Goal: Task Accomplishment & Management: Manage account settings

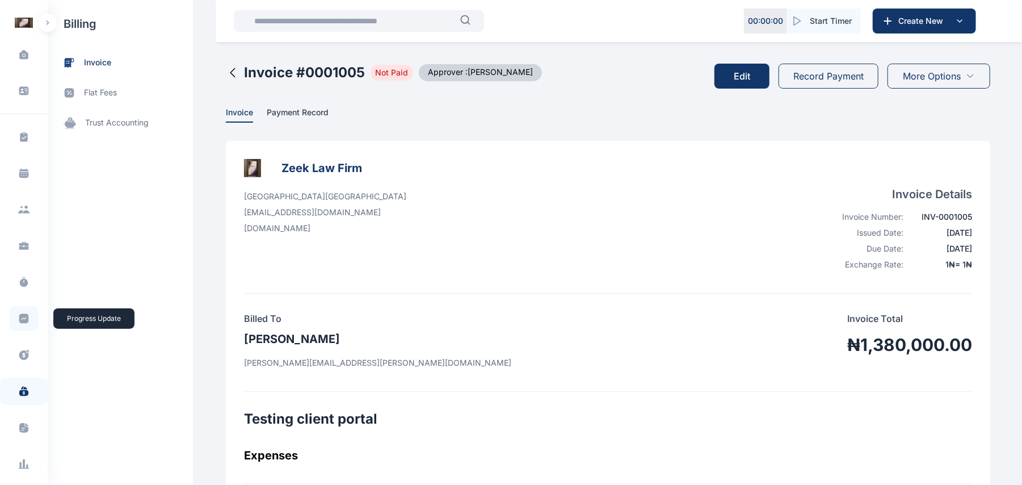
scroll to position [133, 0]
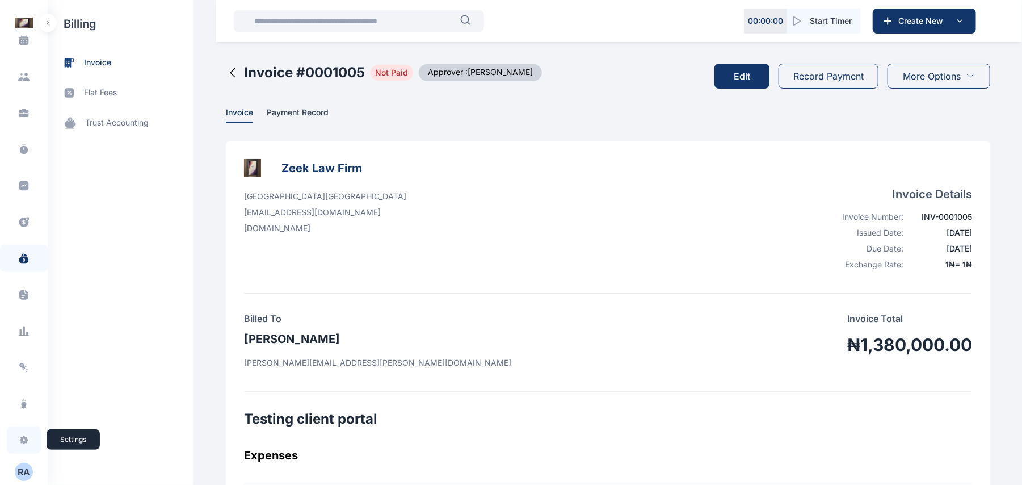
click at [26, 442] on icon at bounding box center [23, 439] width 11 height 11
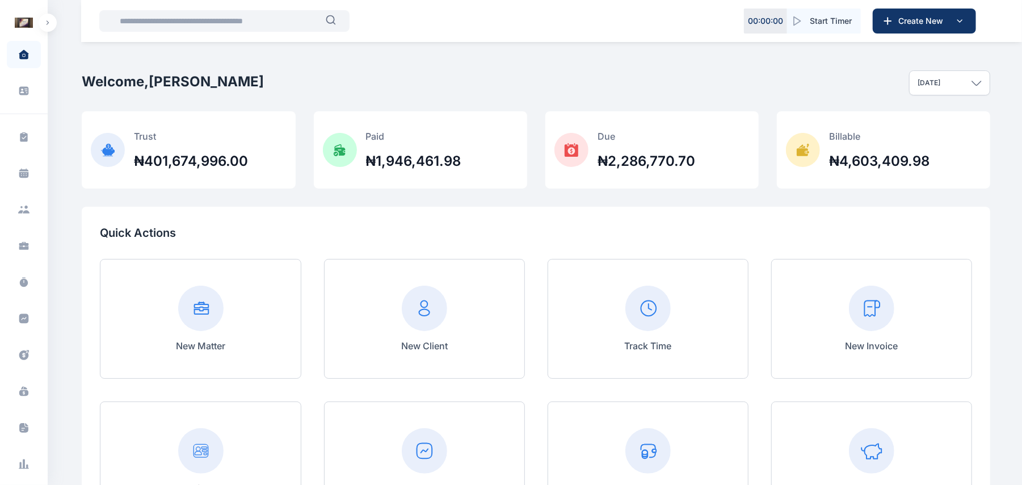
click at [51, 24] on button "button" at bounding box center [48, 23] width 18 height 18
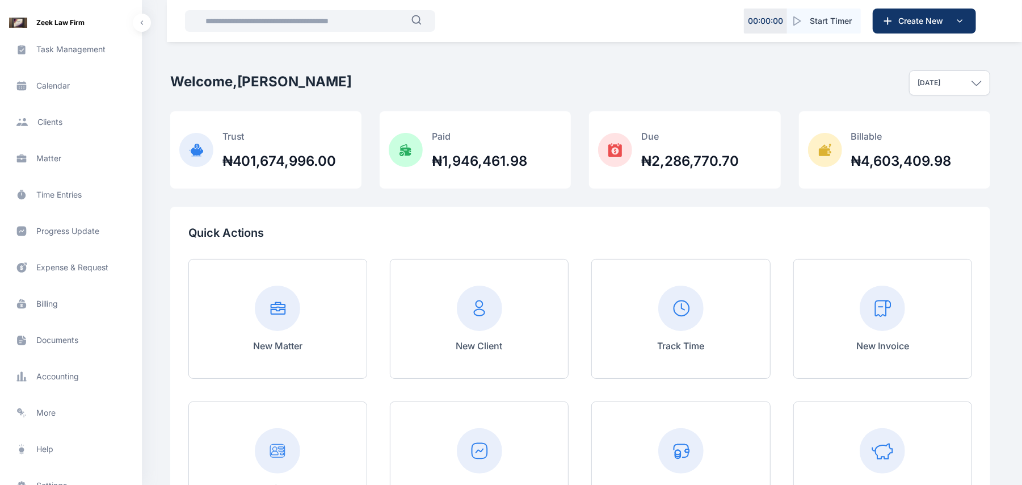
scroll to position [133, 0]
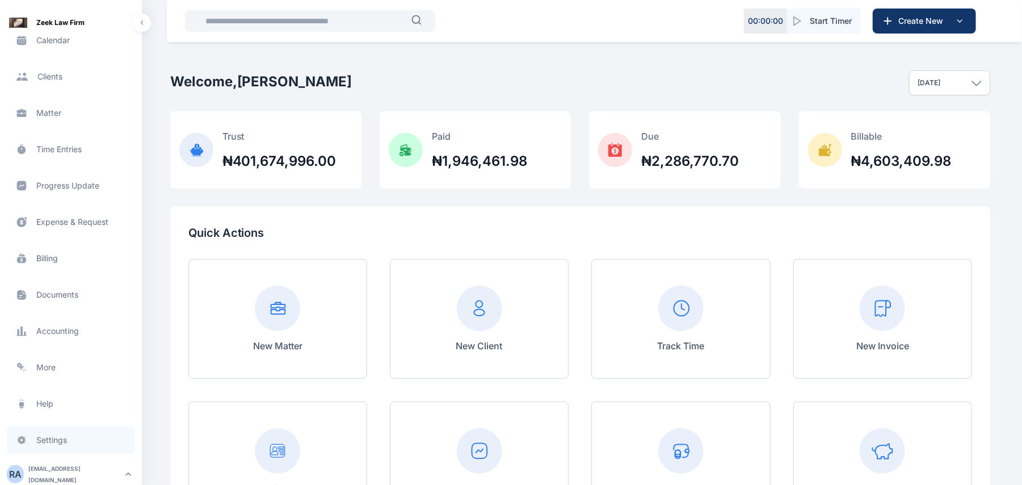
click at [56, 440] on span "Settings settings settings" at bounding box center [71, 439] width 128 height 27
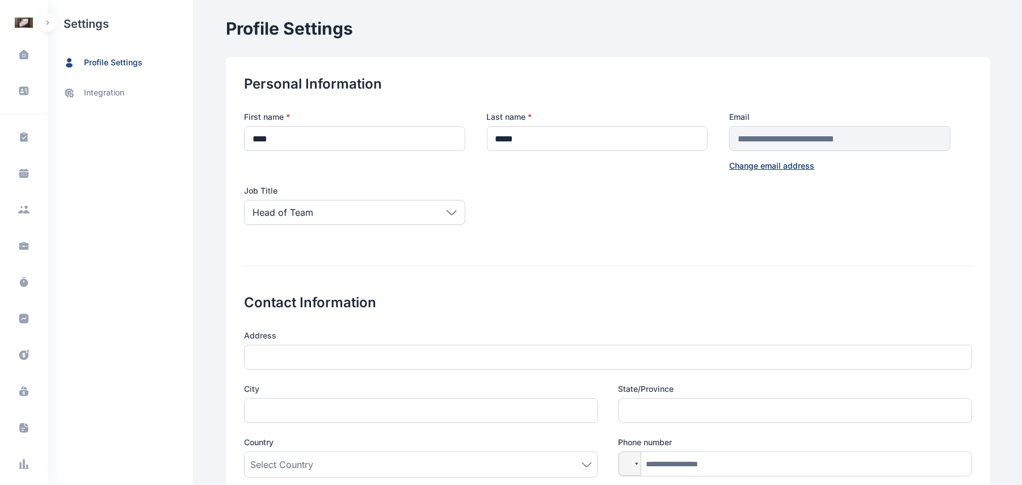
scroll to position [133, 0]
click at [25, 463] on button "R A" at bounding box center [24, 472] width 18 height 18
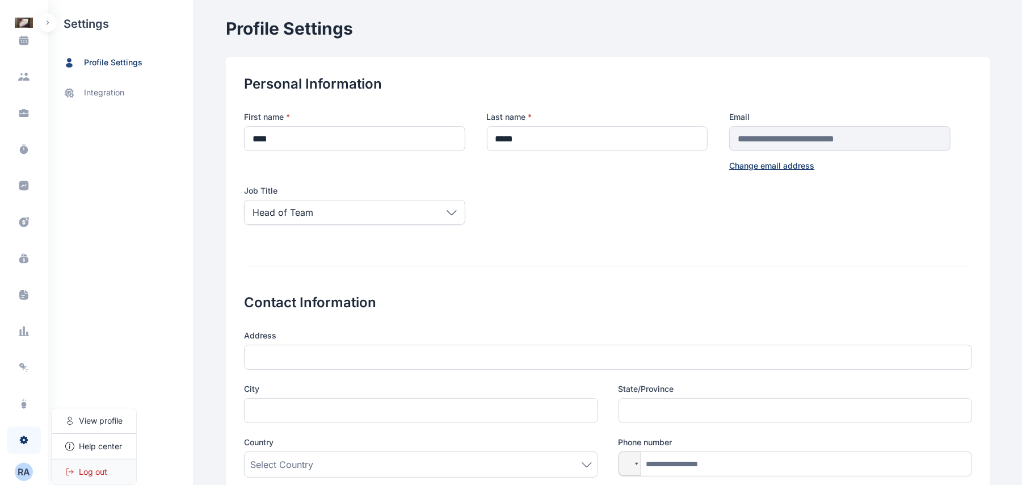
click at [100, 467] on span "Log out" at bounding box center [93, 471] width 28 height 11
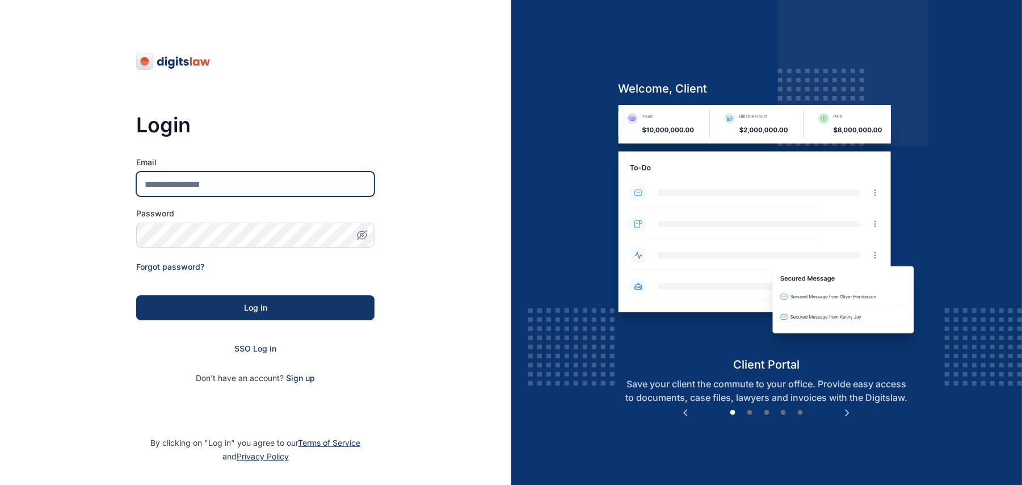
type input "**********"
click at [225, 198] on form "**********" at bounding box center [255, 270] width 238 height 227
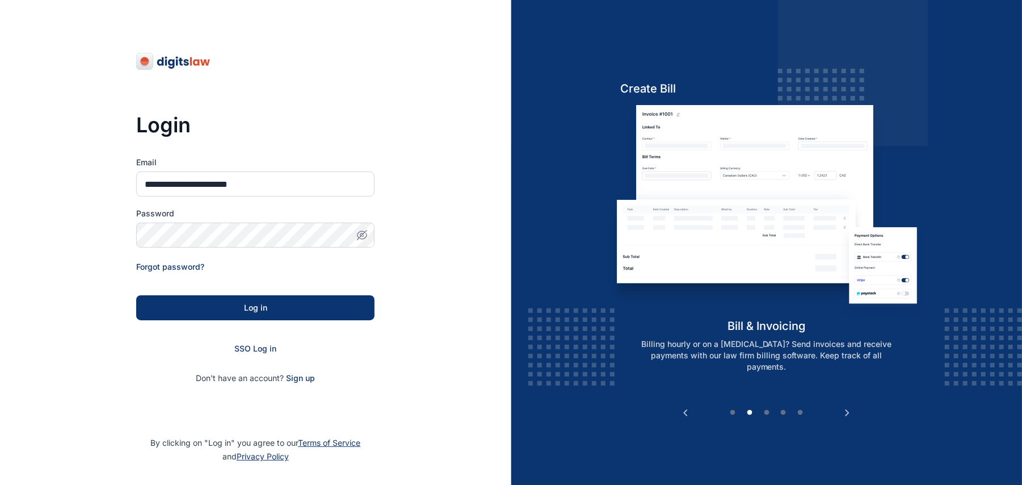
drag, startPoint x: 228, startPoint y: 293, endPoint x: 232, endPoint y: 307, distance: 14.7
click at [232, 307] on form "**********" at bounding box center [255, 270] width 238 height 227
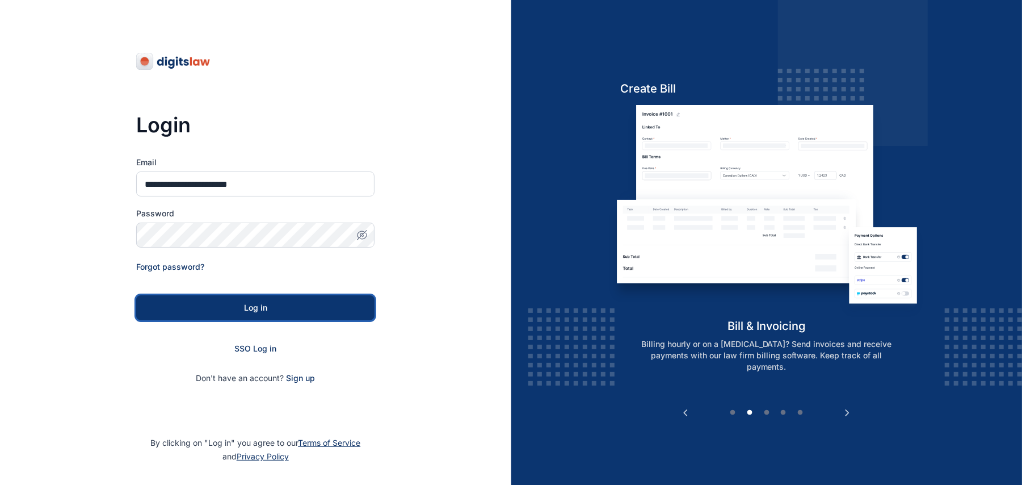
click at [232, 307] on div "Log in" at bounding box center [255, 307] width 202 height 11
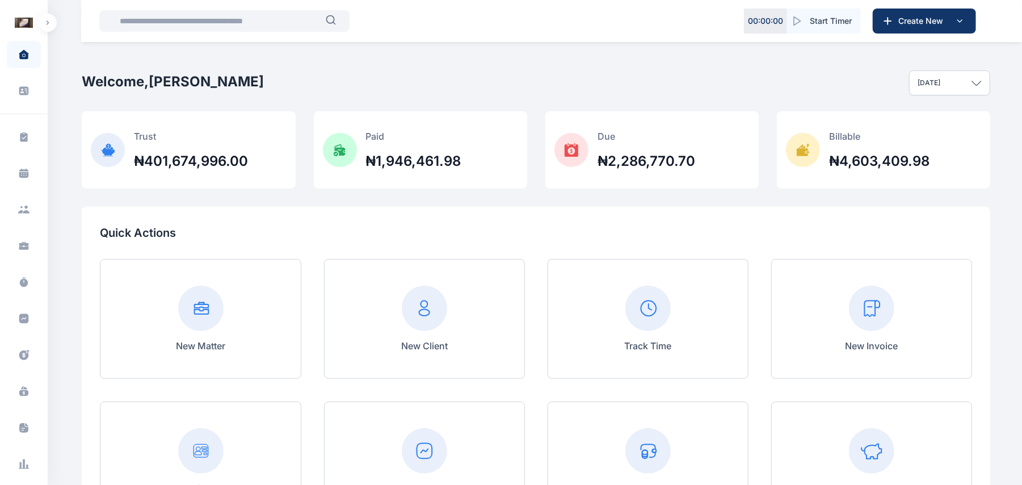
click at [47, 26] on button "button" at bounding box center [48, 23] width 18 height 18
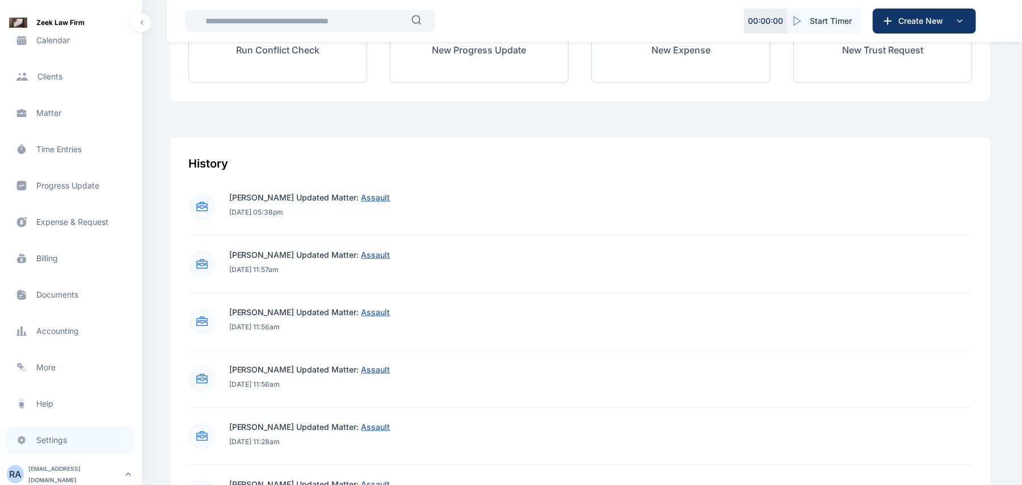
scroll to position [492, 0]
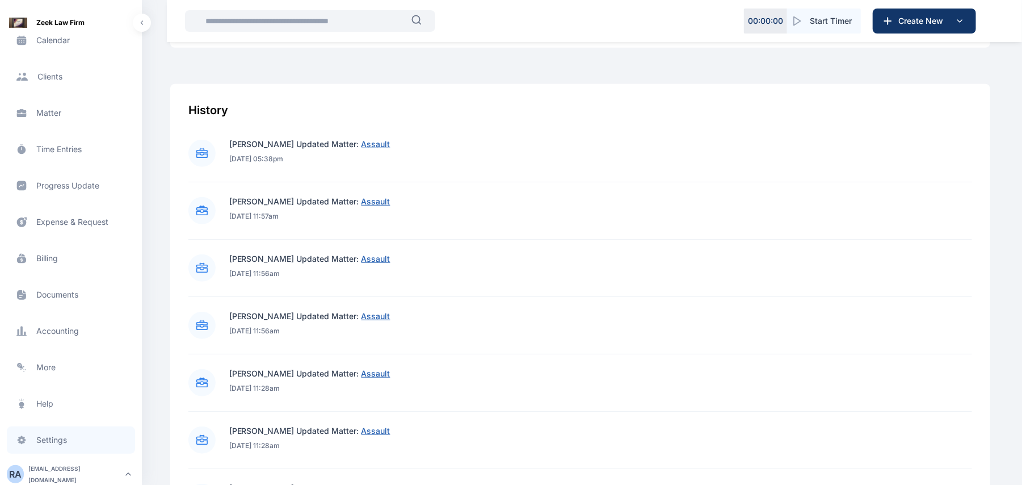
click at [57, 444] on span "Settings settings settings" at bounding box center [71, 439] width 128 height 27
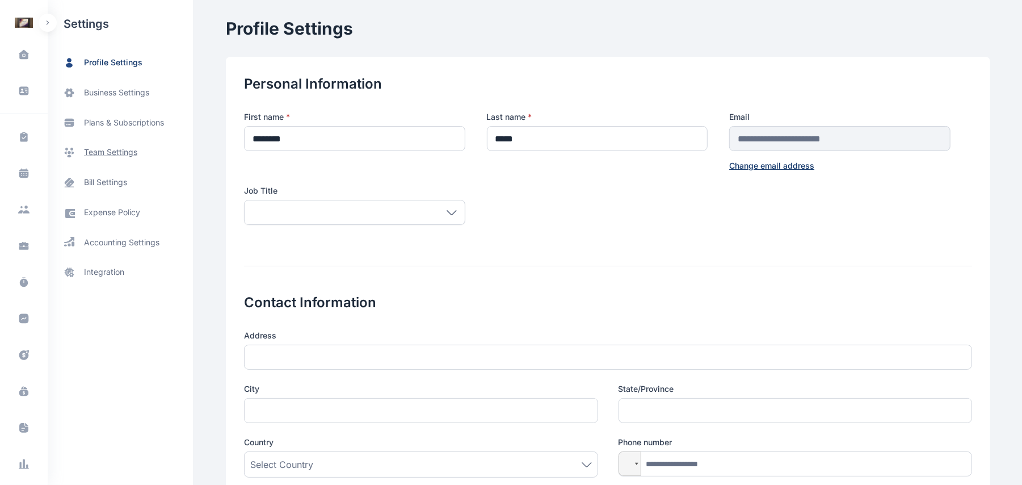
click at [127, 150] on span "team settings" at bounding box center [110, 152] width 53 height 12
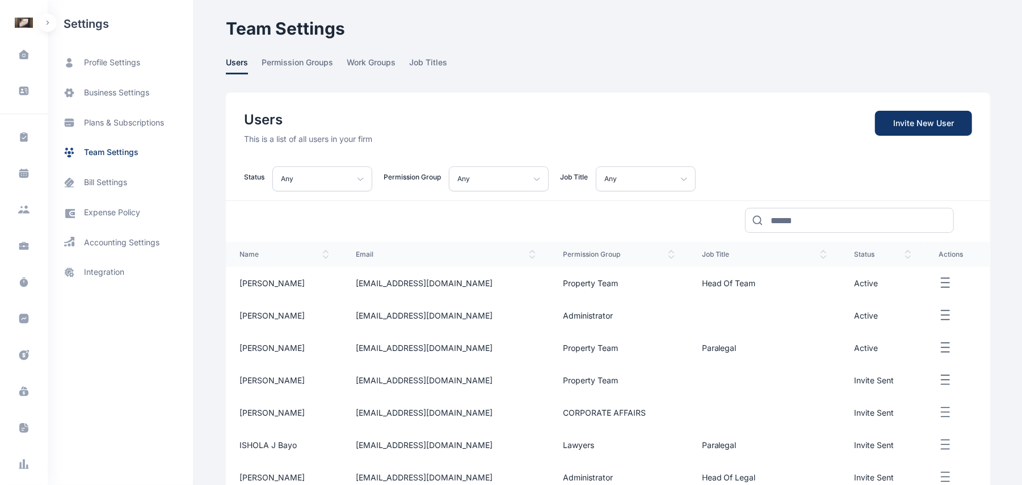
click at [943, 280] on icon "button" at bounding box center [946, 283] width 14 height 14
click at [273, 54] on main "[PERSON_NAME] [PERSON_NAME] Law Firm Dashboard dashboard Conflict-Check conflic…" at bounding box center [609, 357] width 767 height 715
click at [280, 64] on span "permission groups" at bounding box center [298, 66] width 72 height 18
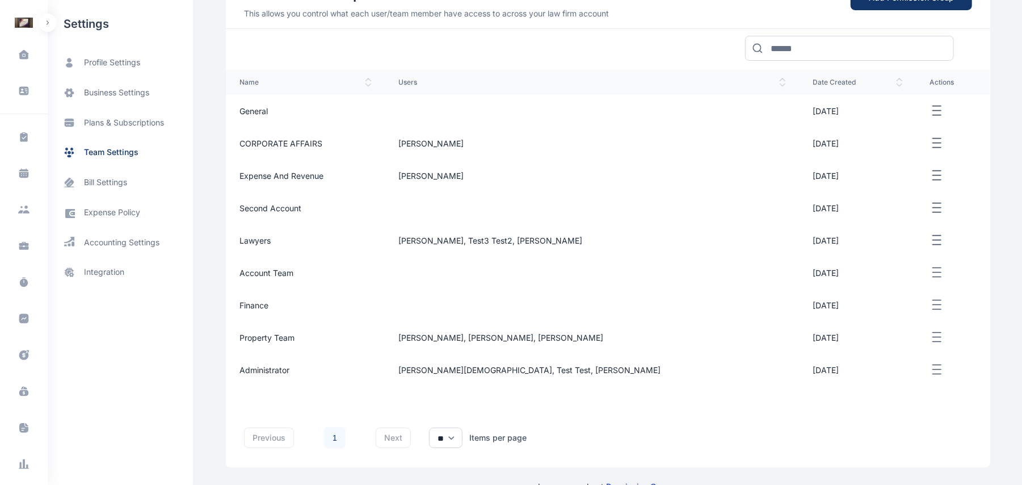
scroll to position [126, 0]
click at [935, 136] on button "button" at bounding box center [953, 143] width 47 height 14
click at [904, 157] on div "Edit" at bounding box center [904, 156] width 65 height 26
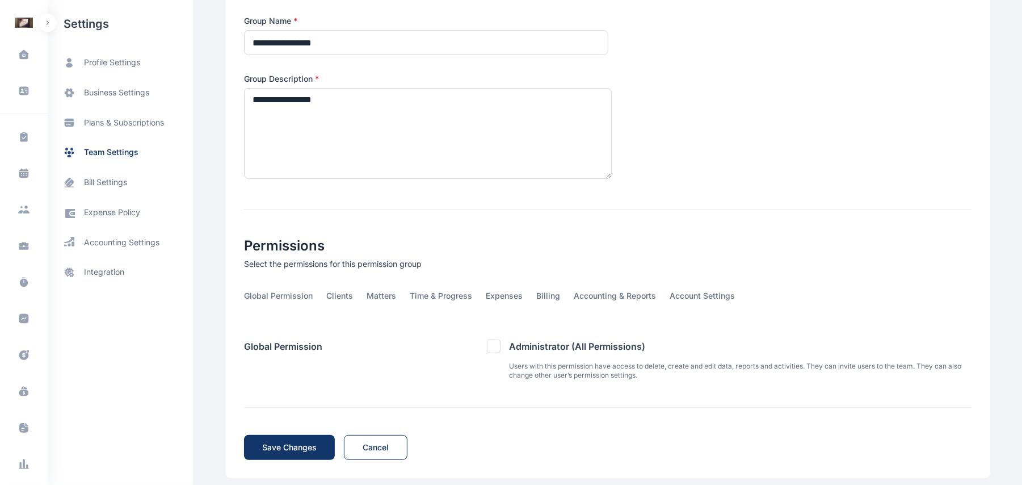
scroll to position [149, 0]
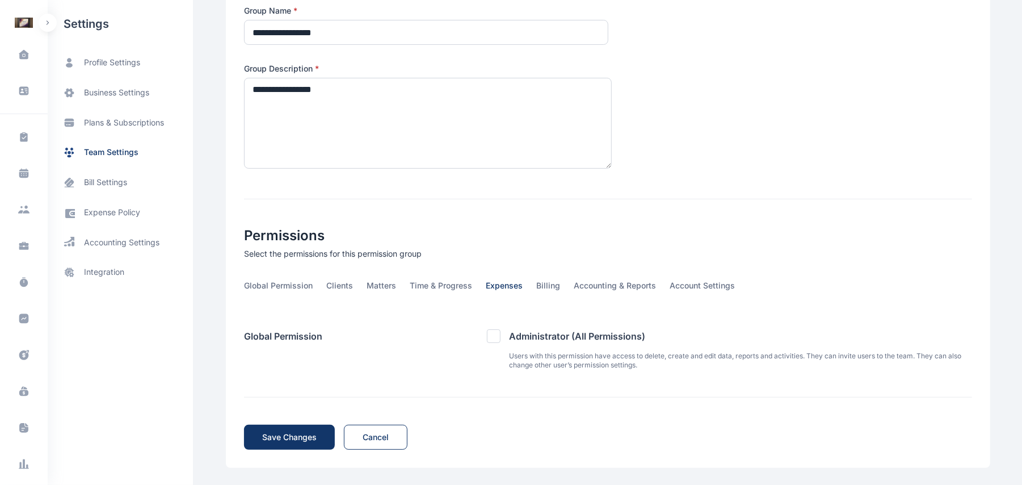
click at [514, 291] on span "Expenses" at bounding box center [504, 289] width 37 height 18
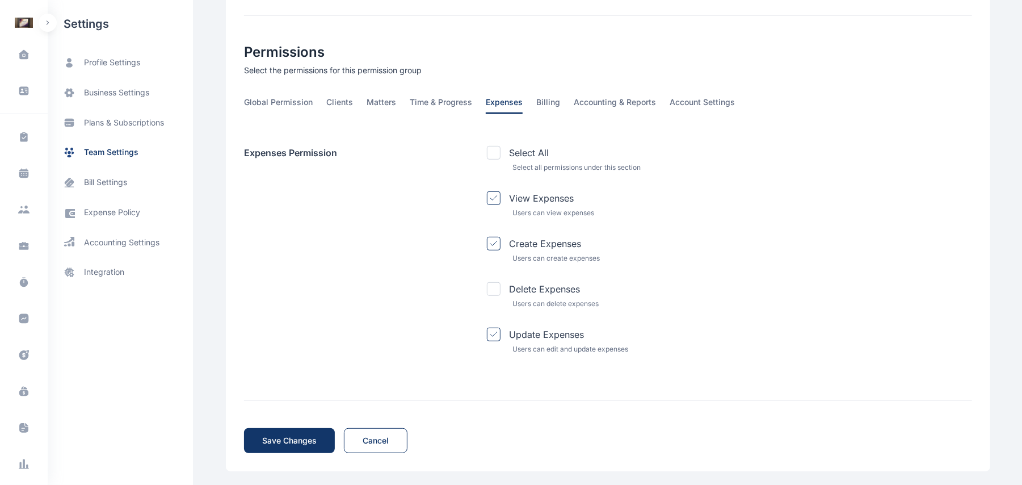
scroll to position [336, 0]
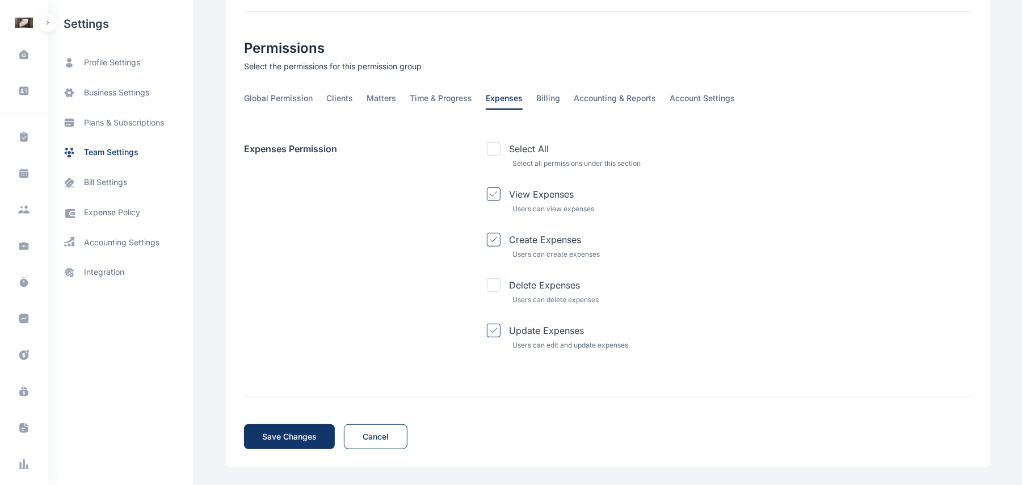
click at [498, 105] on span "Expenses" at bounding box center [504, 102] width 37 height 18
click at [546, 104] on span "Billing" at bounding box center [548, 102] width 24 height 18
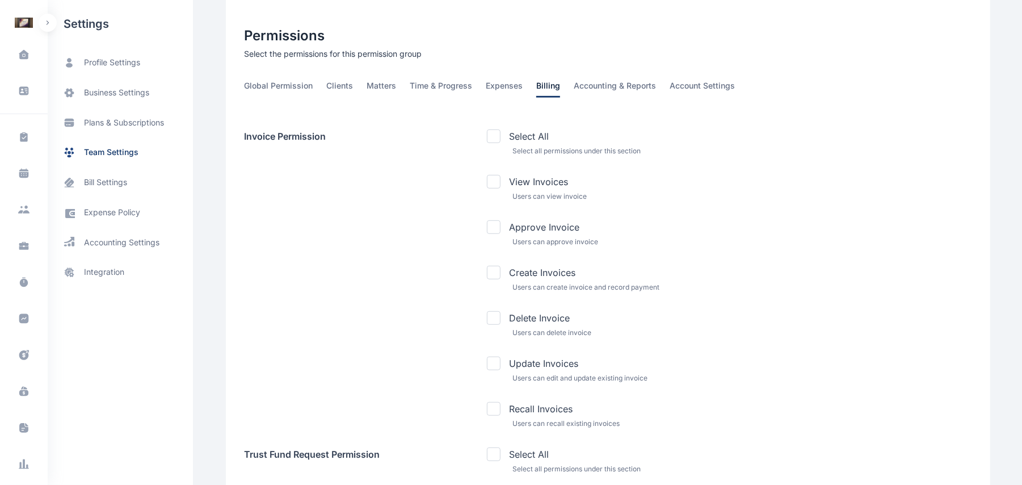
scroll to position [321, 0]
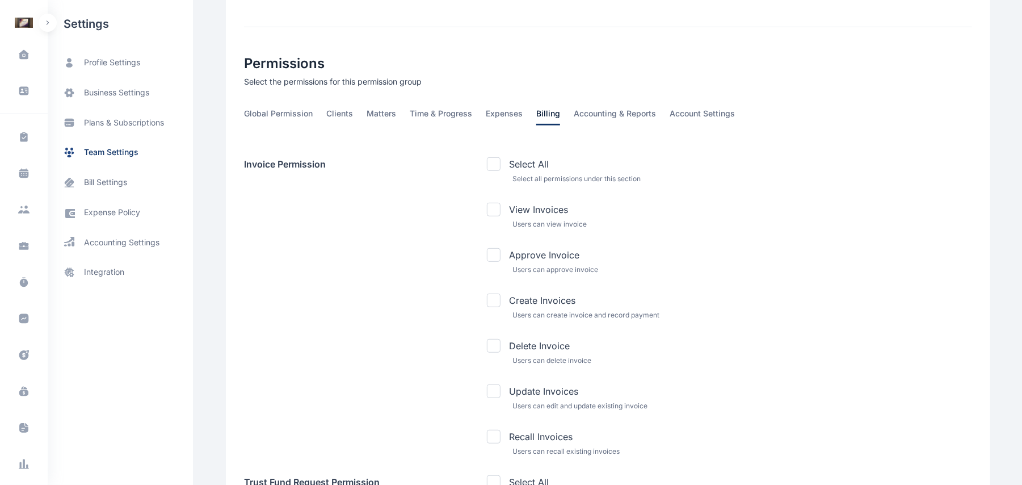
click at [607, 112] on span "Accounting & Reports" at bounding box center [615, 117] width 82 height 18
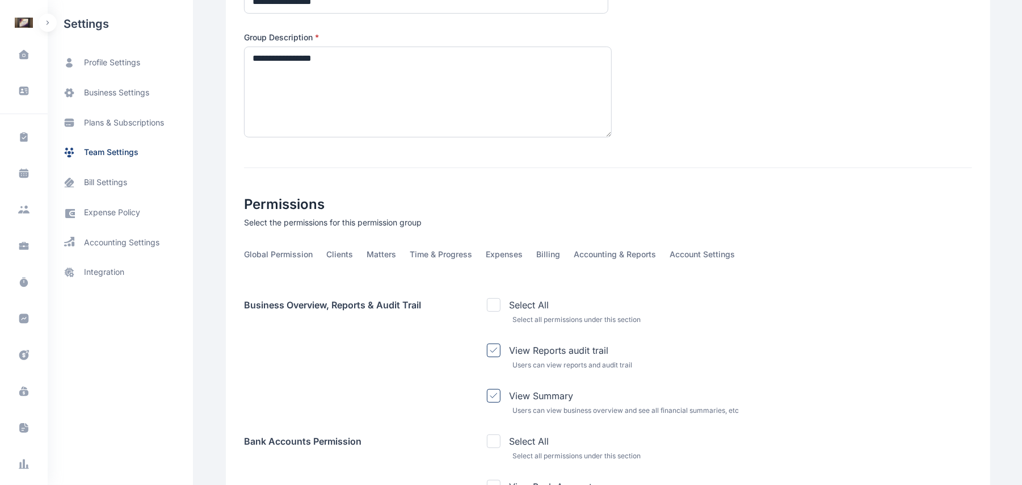
scroll to position [169, 0]
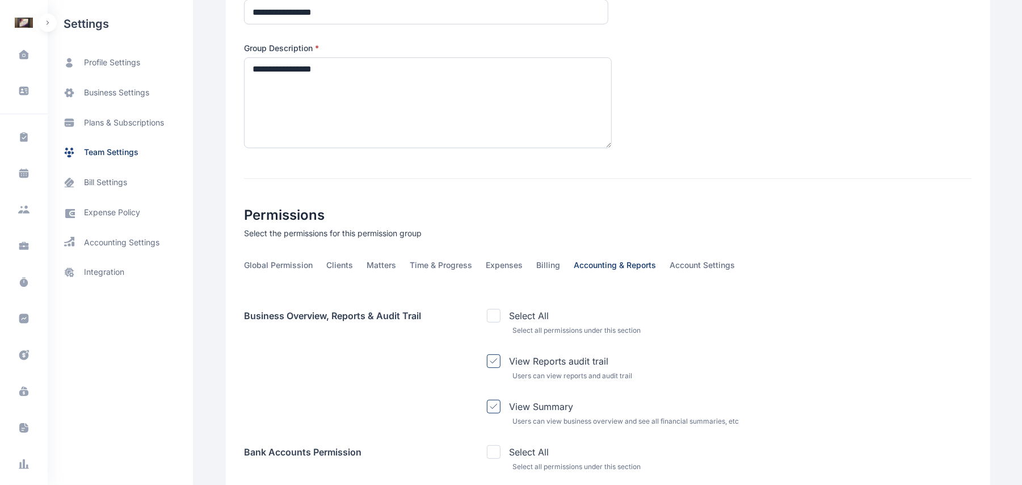
click at [589, 263] on span "Accounting & Reports" at bounding box center [615, 268] width 82 height 18
click at [601, 266] on span "Accounting & Reports" at bounding box center [615, 268] width 82 height 18
click at [638, 266] on span "Accounting & Reports" at bounding box center [615, 268] width 82 height 18
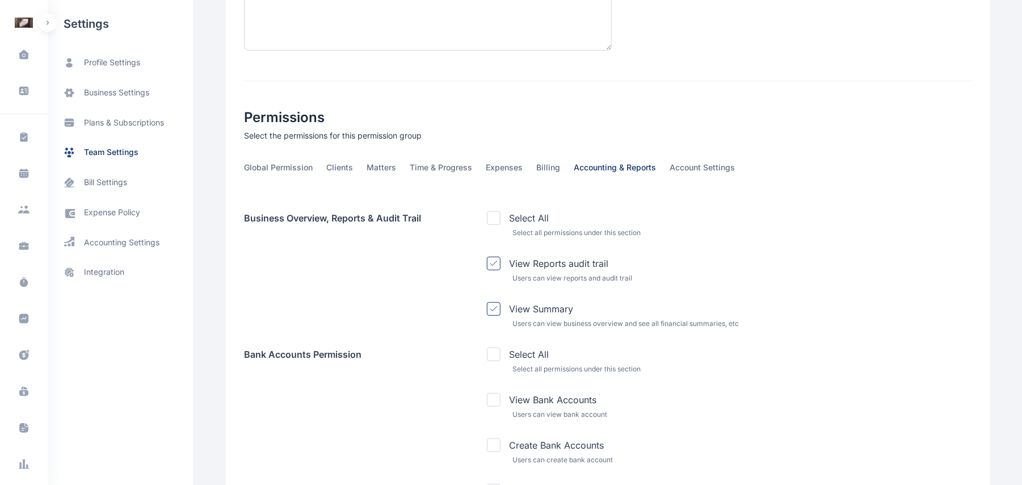
scroll to position [270, 0]
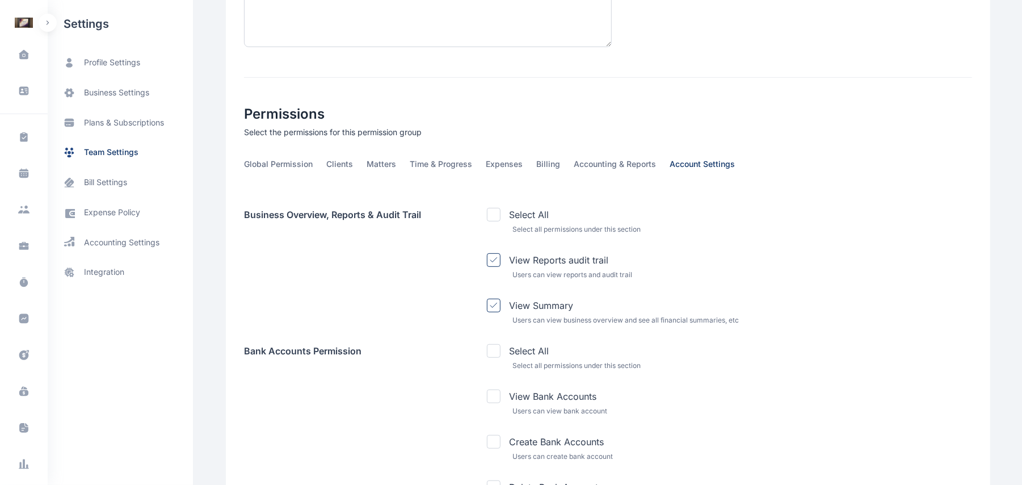
click at [679, 161] on span "Account Settings" at bounding box center [702, 167] width 65 height 18
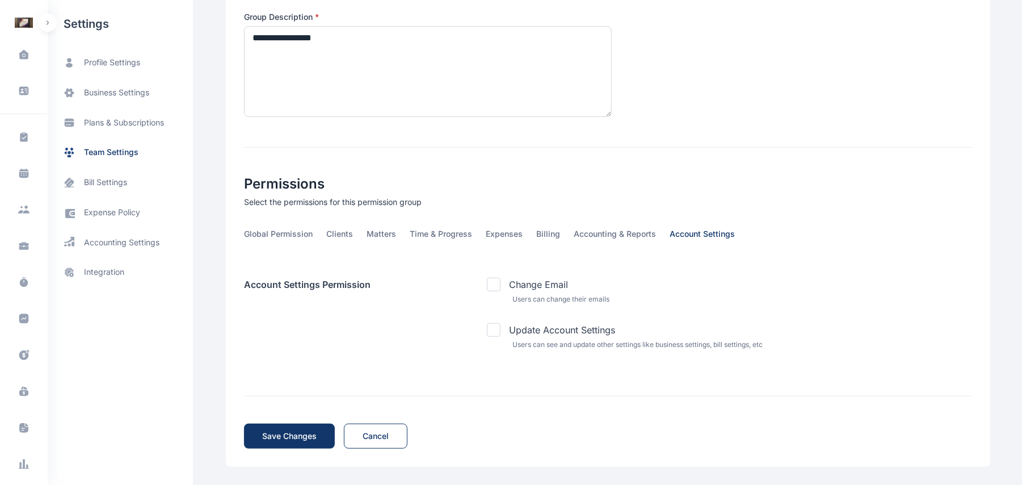
scroll to position [200, 0]
click at [604, 239] on span "Accounting & Reports" at bounding box center [615, 238] width 82 height 18
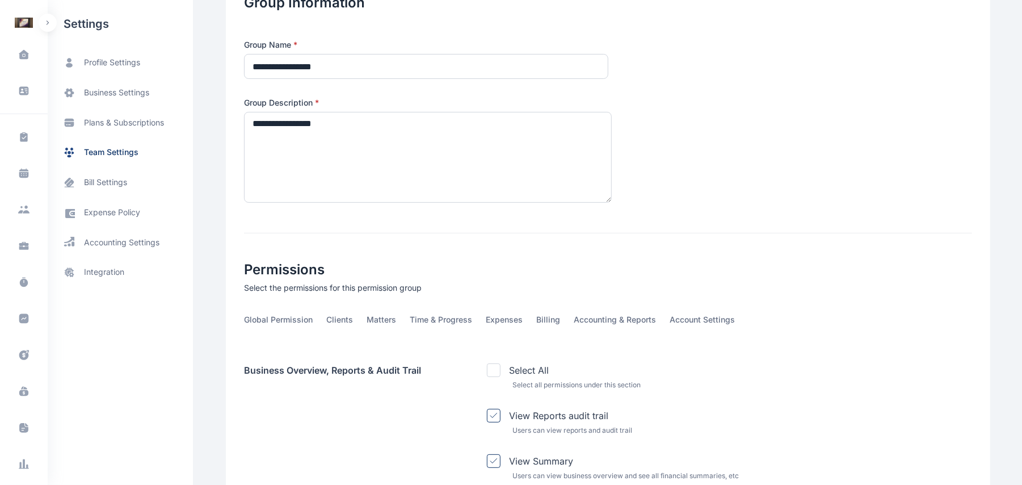
scroll to position [111, 0]
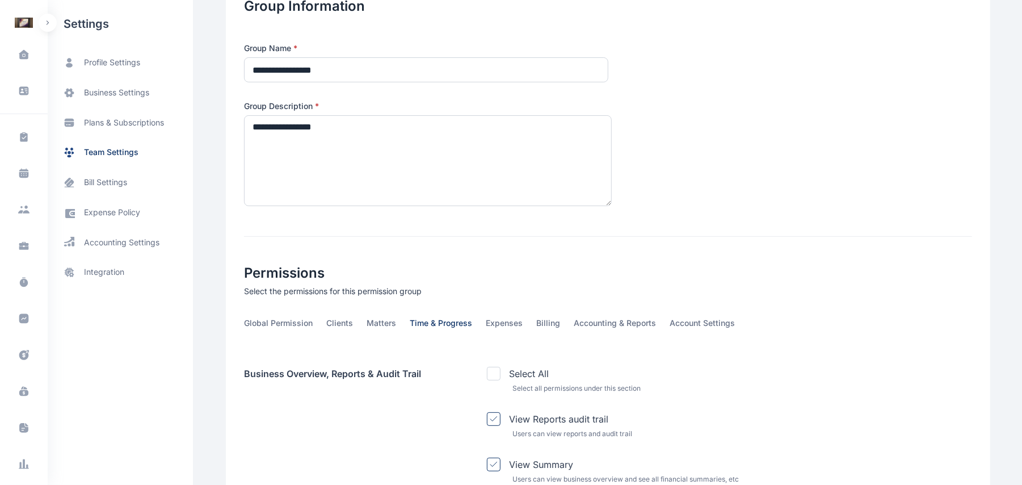
click at [450, 323] on span "Time & Progress" at bounding box center [441, 326] width 62 height 18
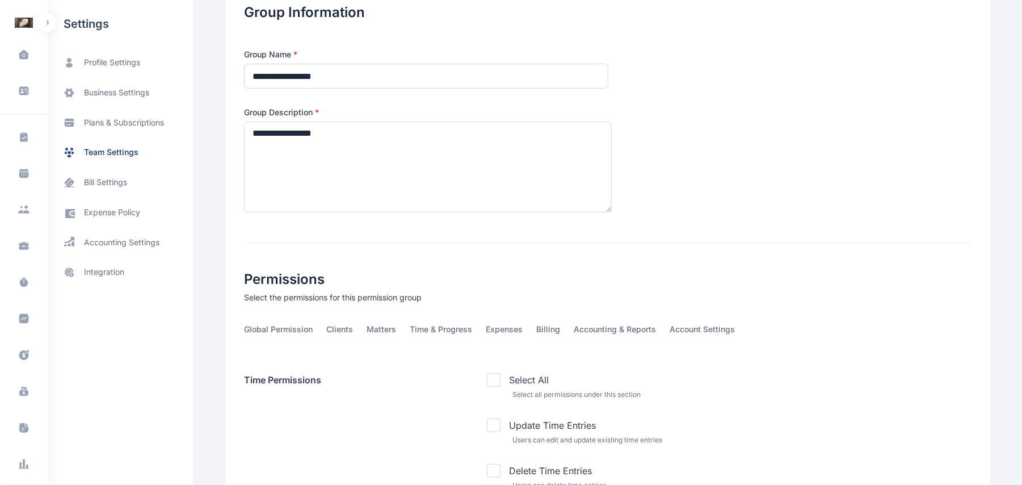
scroll to position [126, 0]
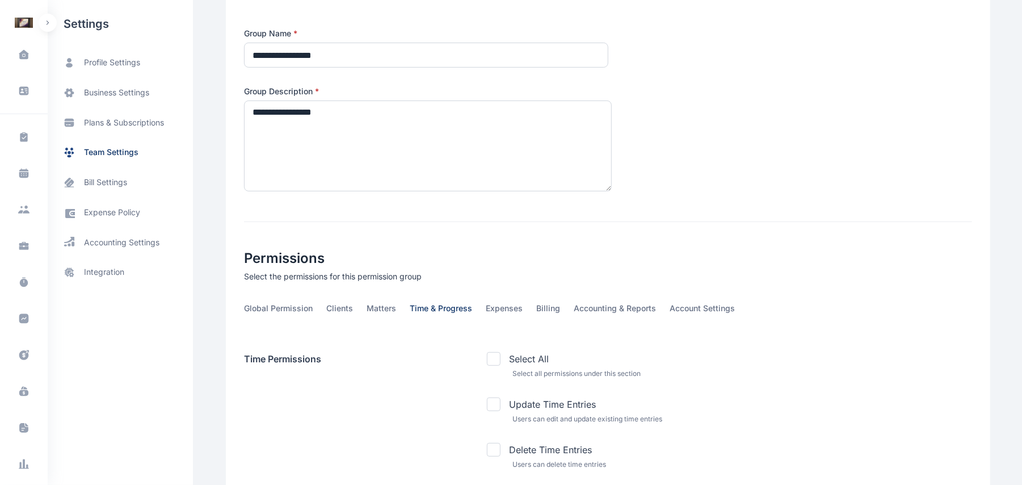
click at [446, 314] on span "Time & Progress" at bounding box center [441, 312] width 62 height 18
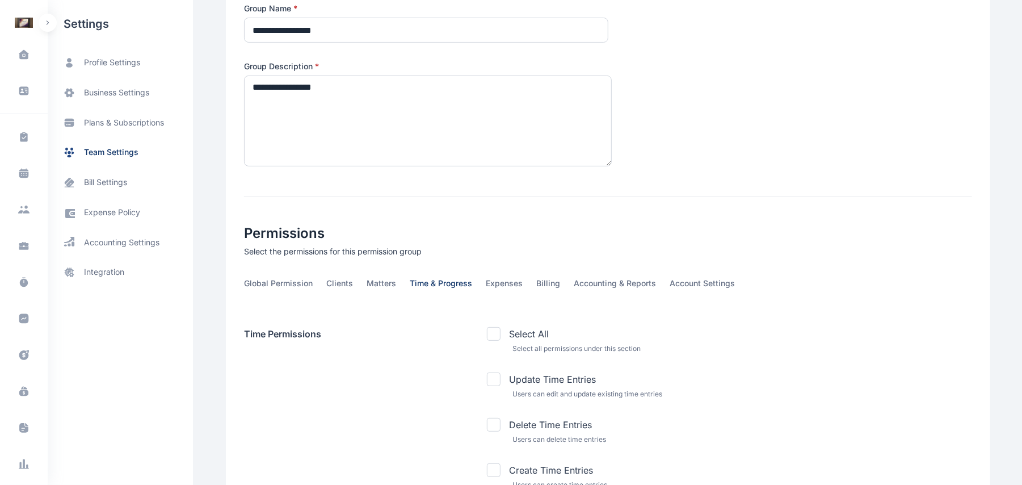
click at [438, 289] on span "Time & Progress" at bounding box center [441, 287] width 62 height 18
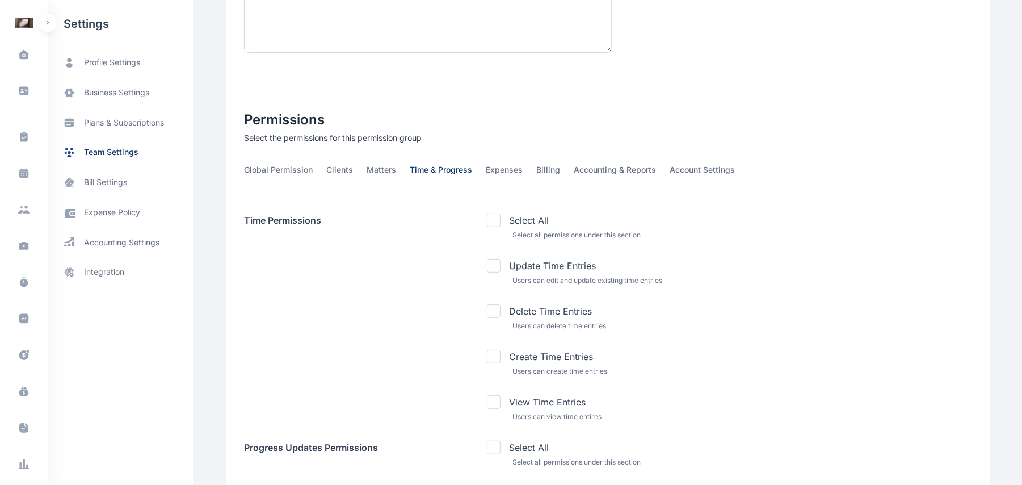
scroll to position [278, 0]
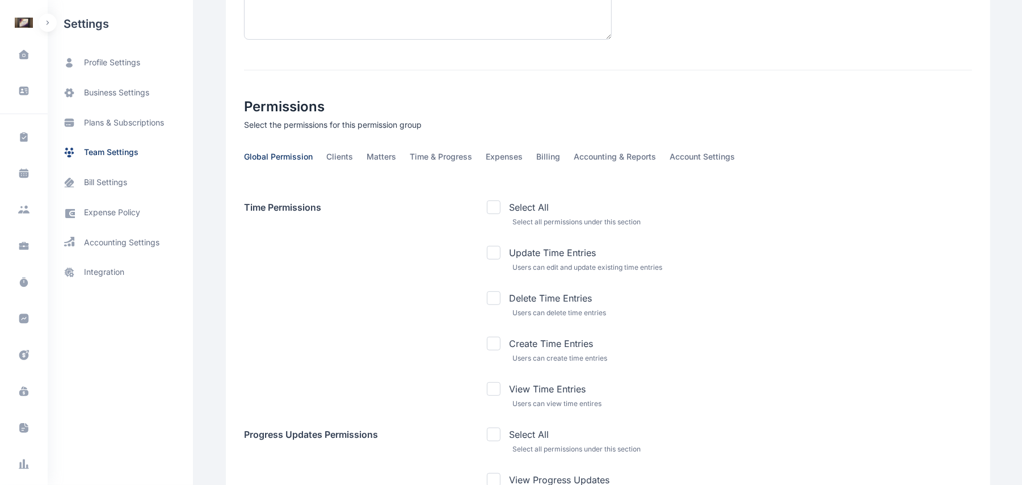
click at [283, 162] on span "Global Permission" at bounding box center [278, 160] width 69 height 18
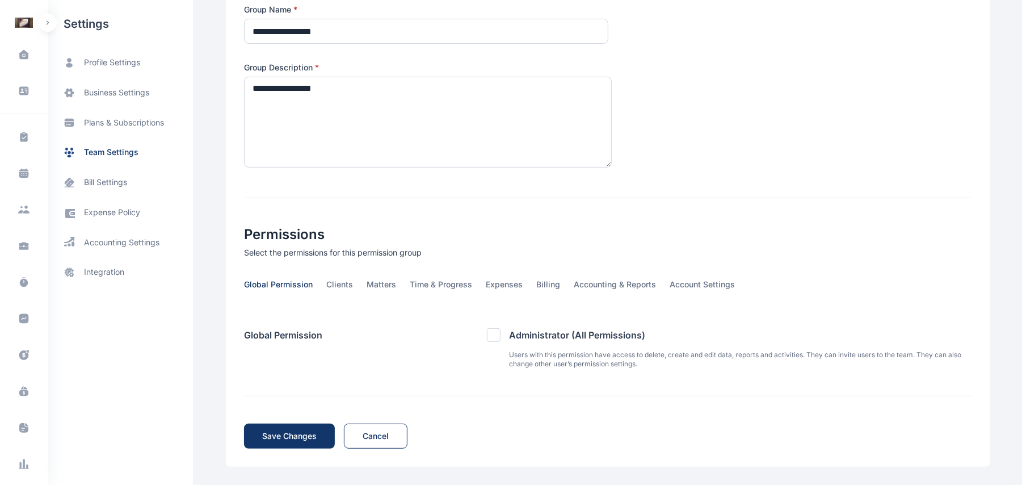
scroll to position [149, 0]
click at [339, 287] on span "Clients" at bounding box center [339, 289] width 27 height 18
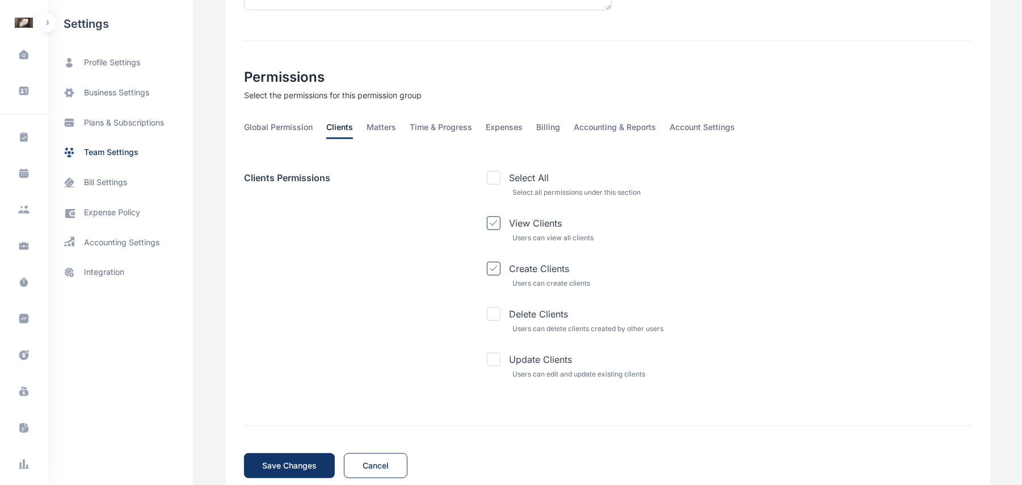
scroll to position [260, 0]
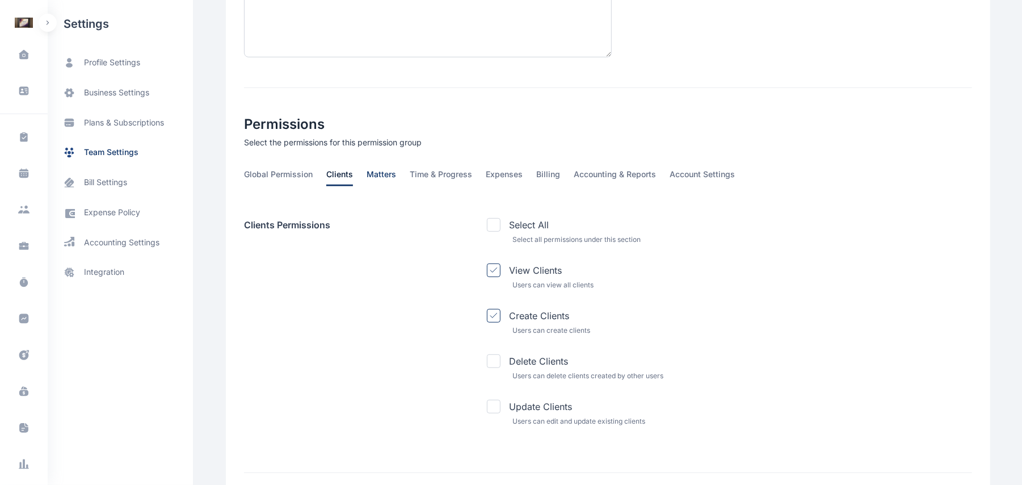
click at [368, 182] on span "Matters" at bounding box center [382, 178] width 30 height 18
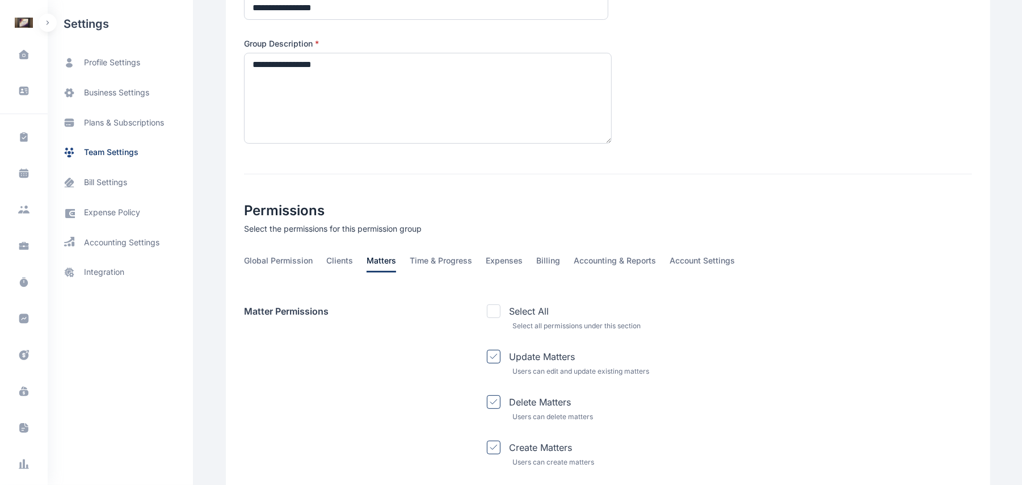
scroll to position [116, 0]
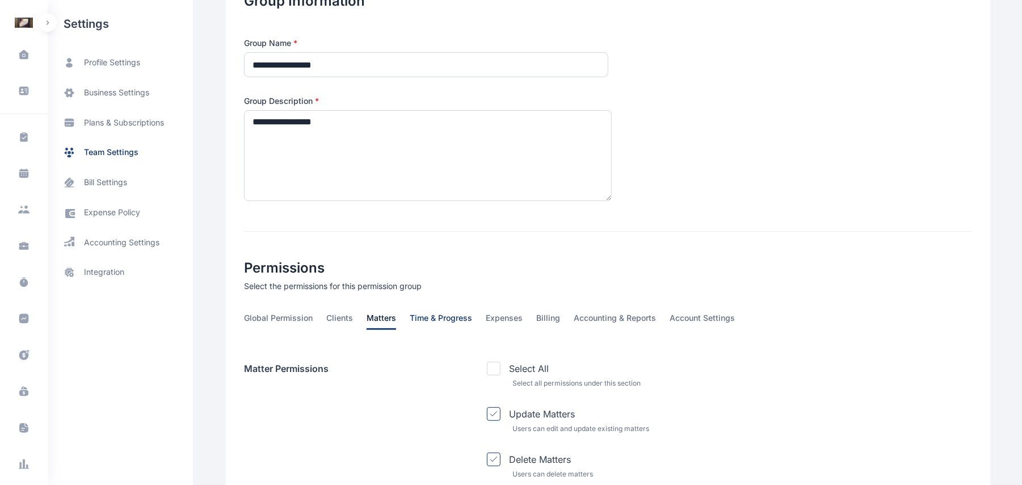
click at [415, 317] on span "Time & Progress" at bounding box center [441, 321] width 62 height 18
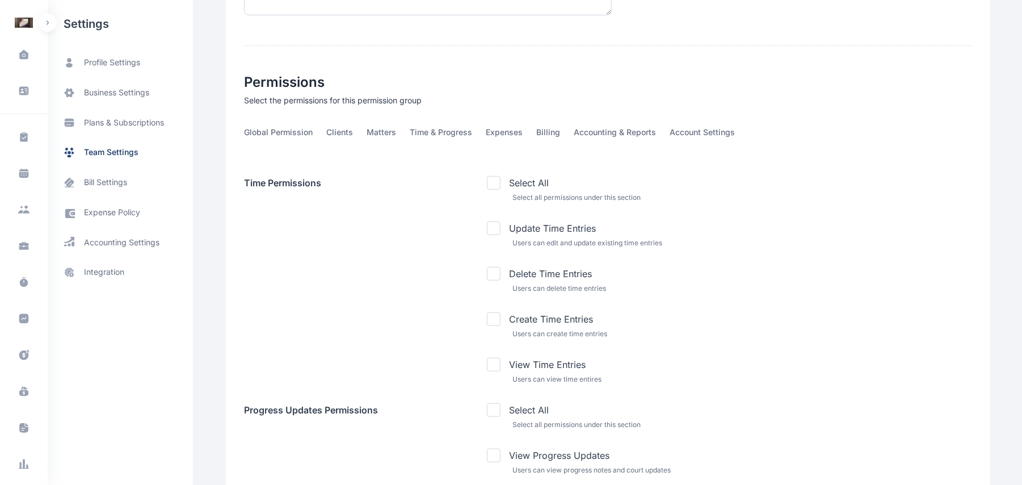
scroll to position [260, 0]
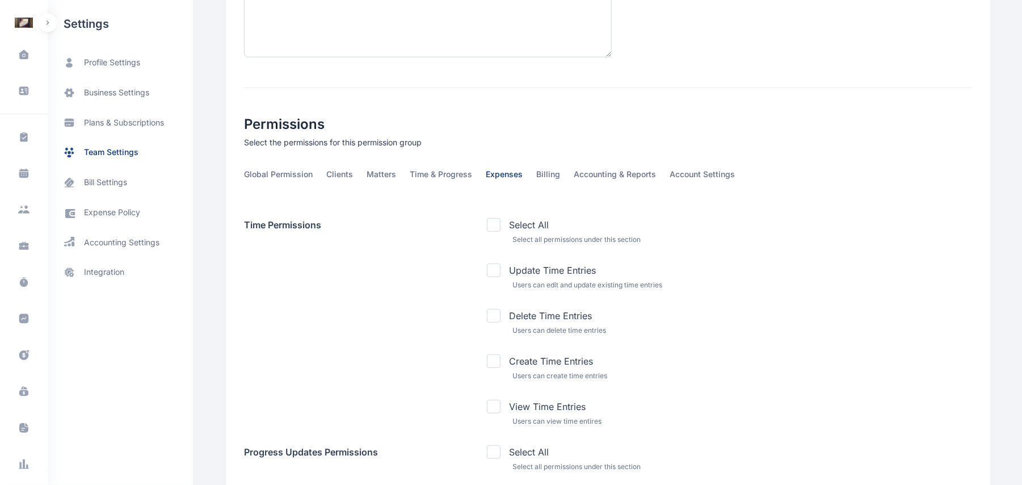
click at [486, 175] on span "Expenses" at bounding box center [504, 178] width 37 height 18
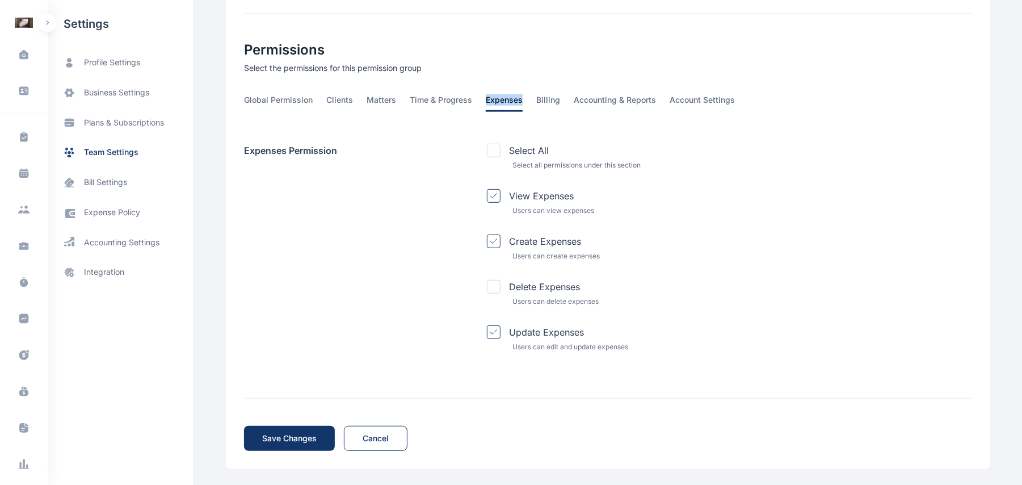
scroll to position [336, 0]
click at [546, 96] on span "Billing" at bounding box center [548, 102] width 24 height 18
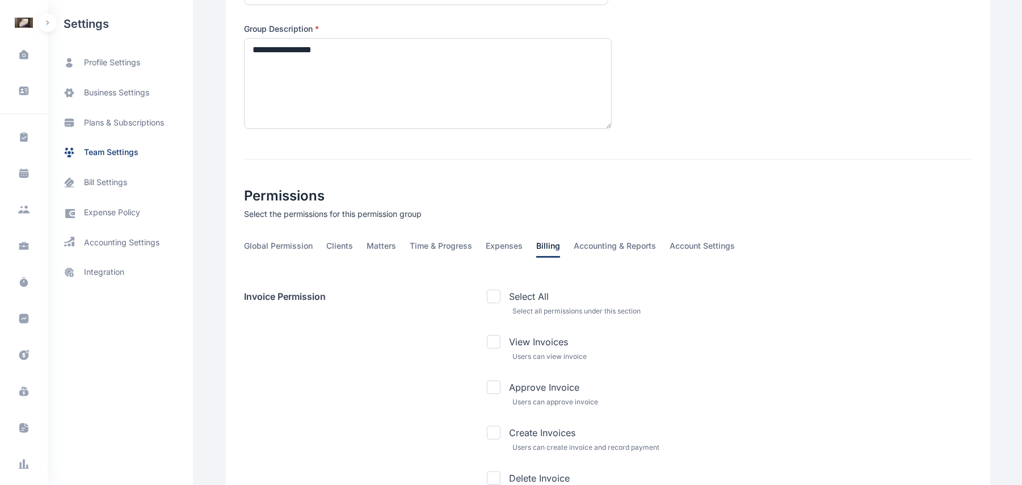
scroll to position [0, 0]
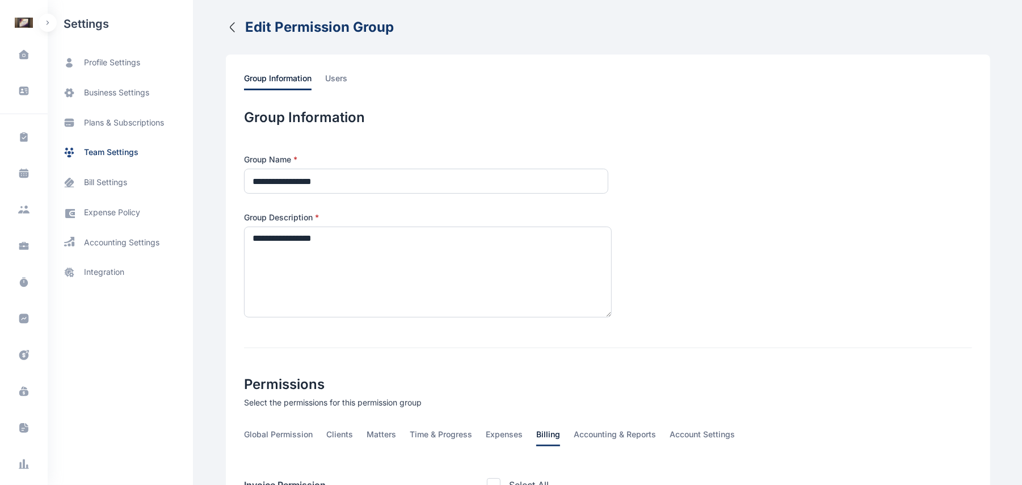
click at [233, 27] on button "Edit Permission Group" at bounding box center [310, 27] width 168 height 18
click at [226, 25] on icon "button" at bounding box center [233, 27] width 14 height 14
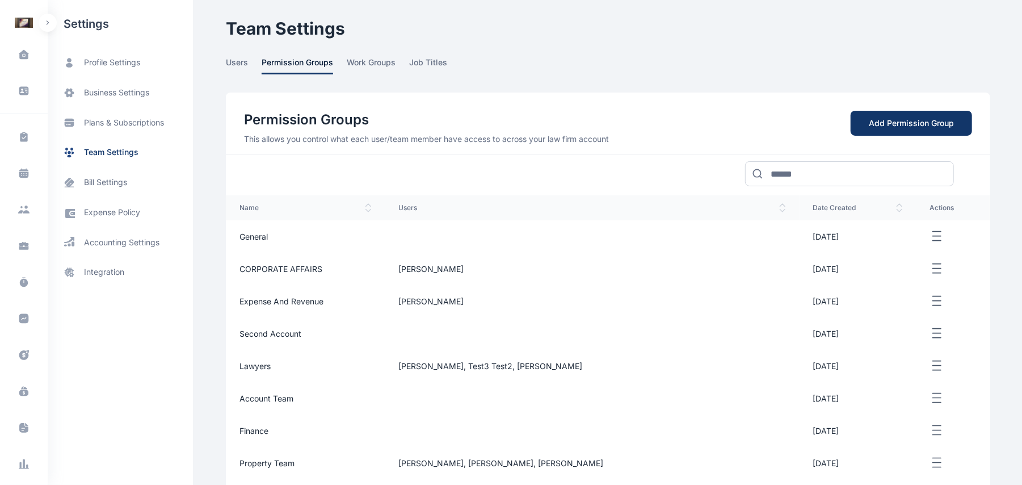
click at [379, 51] on main "[PERSON_NAME] [PERSON_NAME] Law Firm Dashboard dashboard Conflict-Check conflic…" at bounding box center [609, 318] width 767 height 636
click at [372, 70] on span "work groups" at bounding box center [371, 66] width 49 height 18
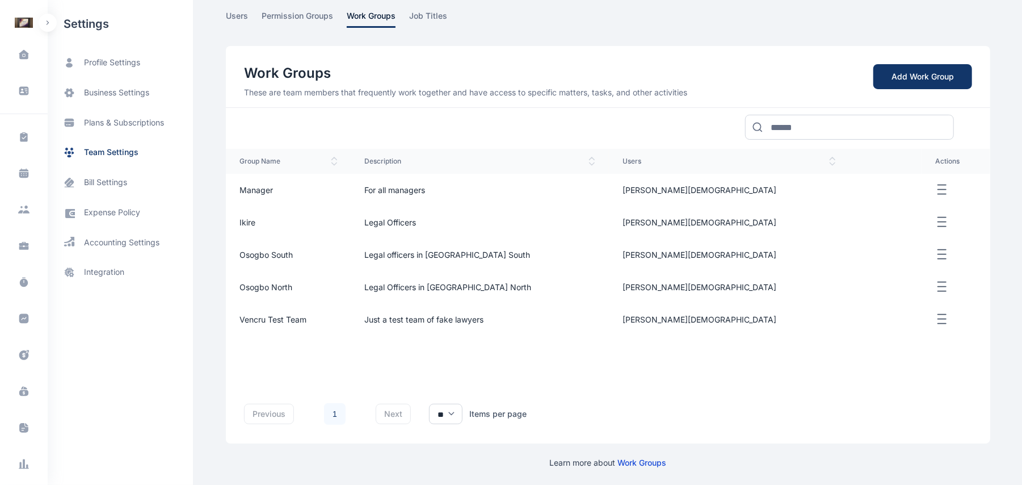
scroll to position [48, 0]
click at [935, 324] on icon "button" at bounding box center [942, 317] width 14 height 14
click at [780, 204] on td "[PERSON_NAME][DEMOGRAPHIC_DATA]" at bounding box center [729, 220] width 241 height 32
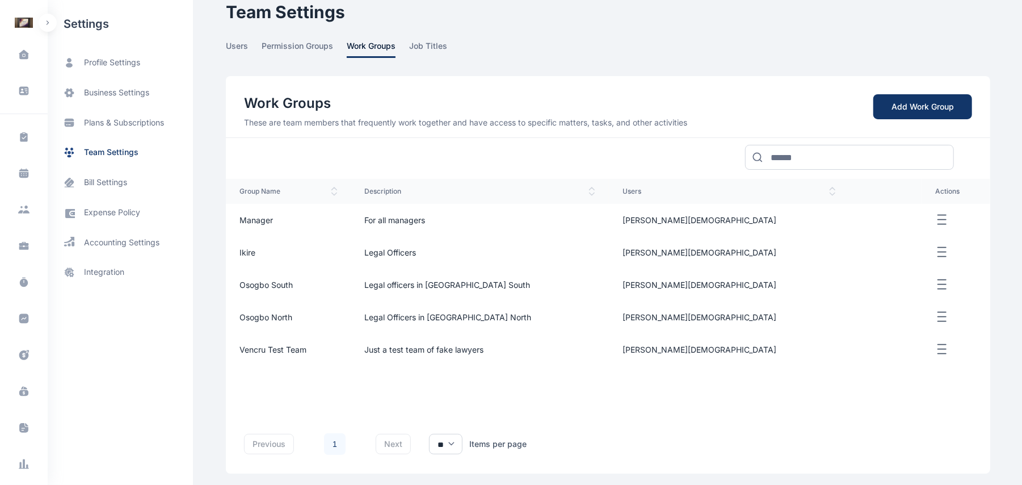
scroll to position [0, 0]
